Goal: Find contact information: Find contact information

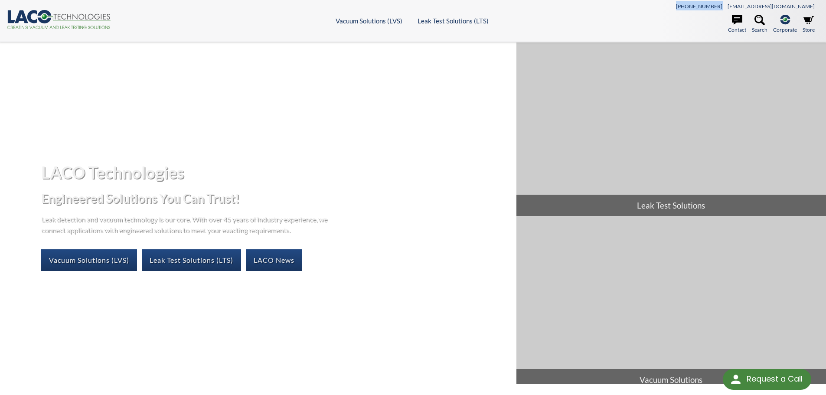
drag, startPoint x: 767, startPoint y: 8, endPoint x: 730, endPoint y: 7, distance: 37.3
click at [730, 7] on div "[PHONE_NUMBER] [EMAIL_ADDRESS][DOMAIN_NAME]" at bounding box center [717, 6] width 203 height 10
copy span "[PHONE_NUMBER]"
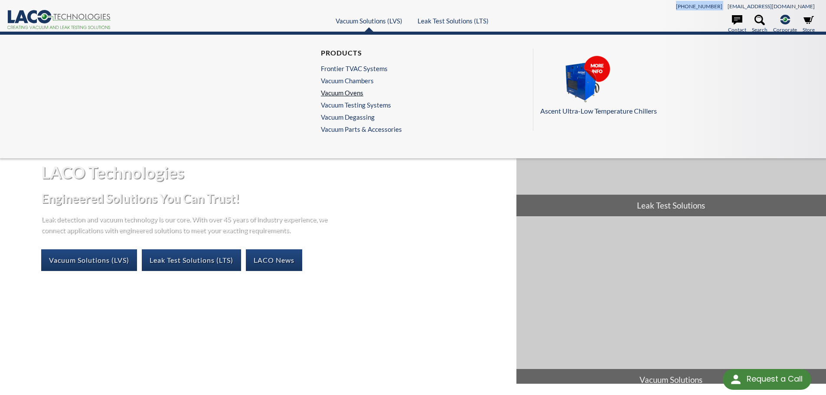
click at [339, 94] on link "Vacuum Ovens" at bounding box center [359, 93] width 77 height 8
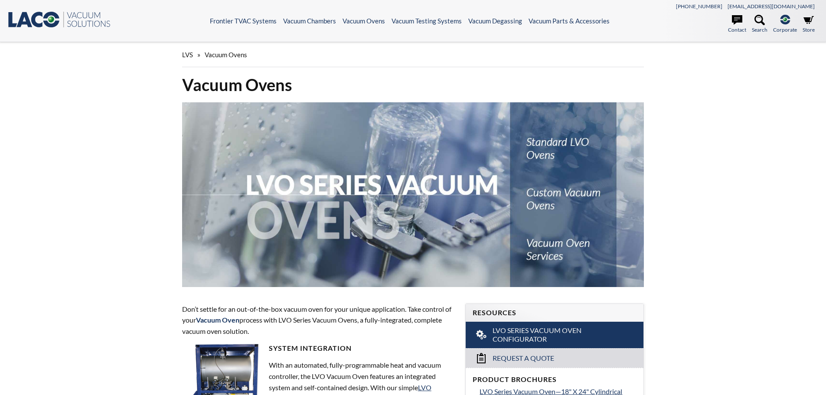
select select "Language Translate Widget"
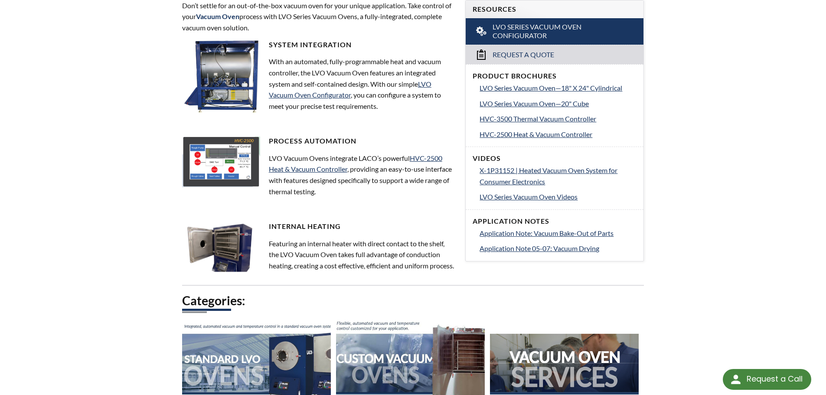
scroll to position [347, 0]
